Goal: Information Seeking & Learning: Learn about a topic

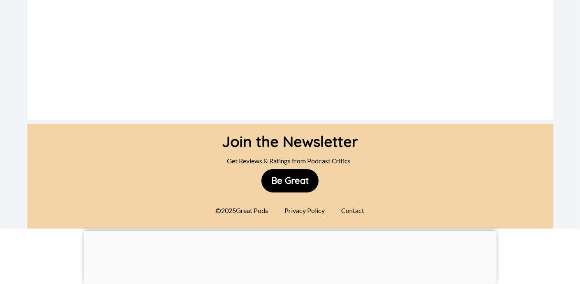
scroll to position [699, 0]
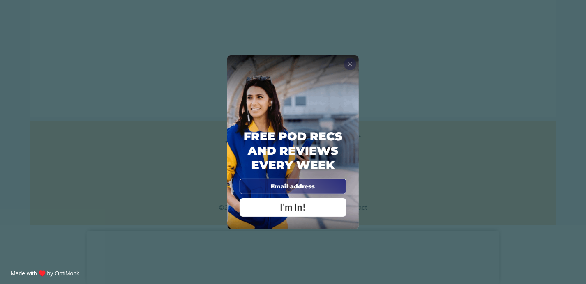
click at [349, 64] on span "X" at bounding box center [350, 64] width 6 height 8
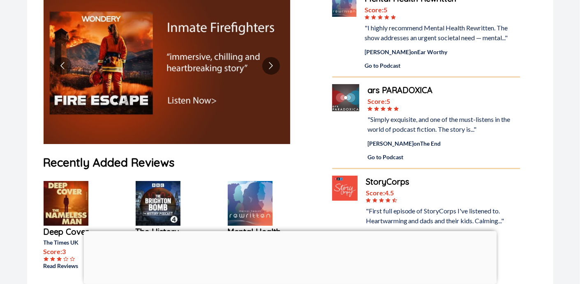
scroll to position [0, 0]
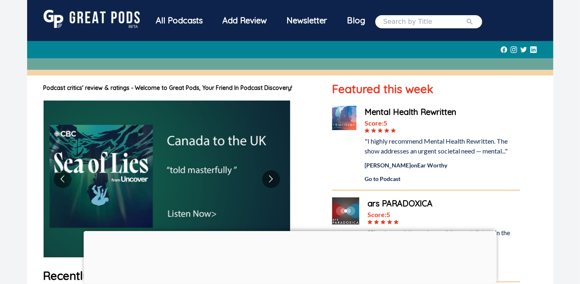
click at [355, 21] on div "Blog" at bounding box center [356, 20] width 38 height 21
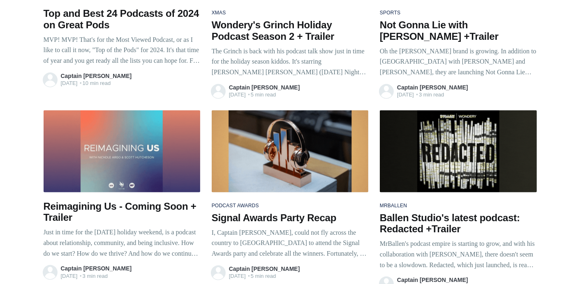
scroll to position [1028, 0]
